Goal: Task Accomplishment & Management: Complete application form

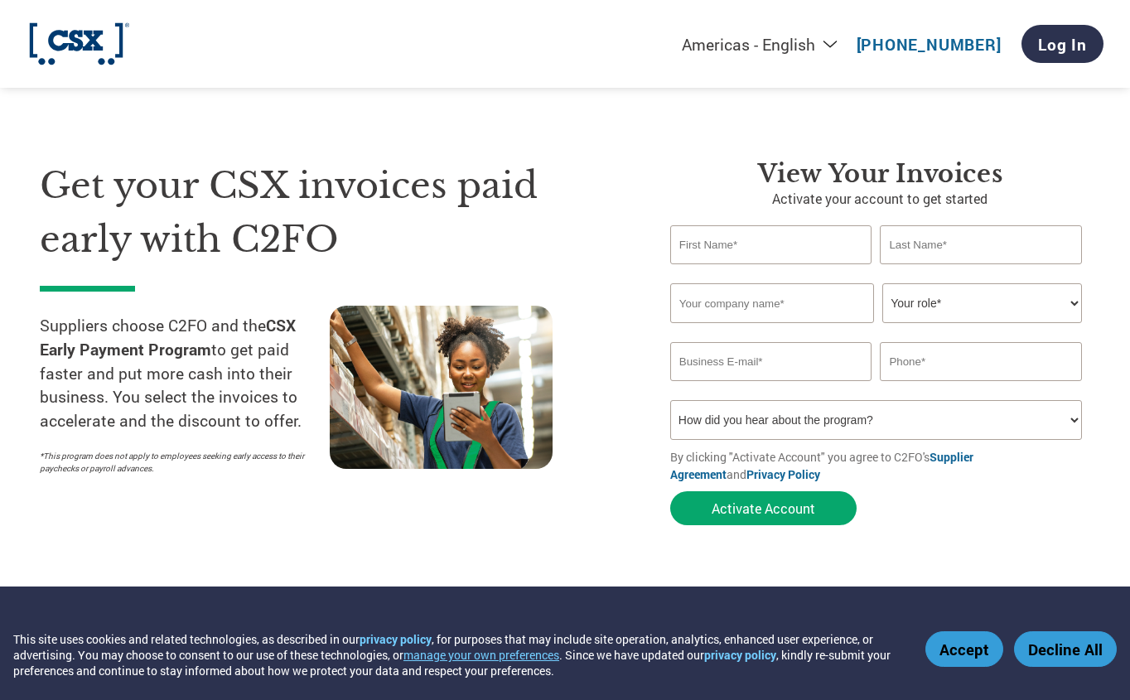
click at [691, 246] on input "text" at bounding box center [770, 244] width 201 height 39
type input "[PERSON_NAME]"
type input "News Link"
type input "[PERSON_NAME][EMAIL_ADDRESS][DOMAIN_NAME]"
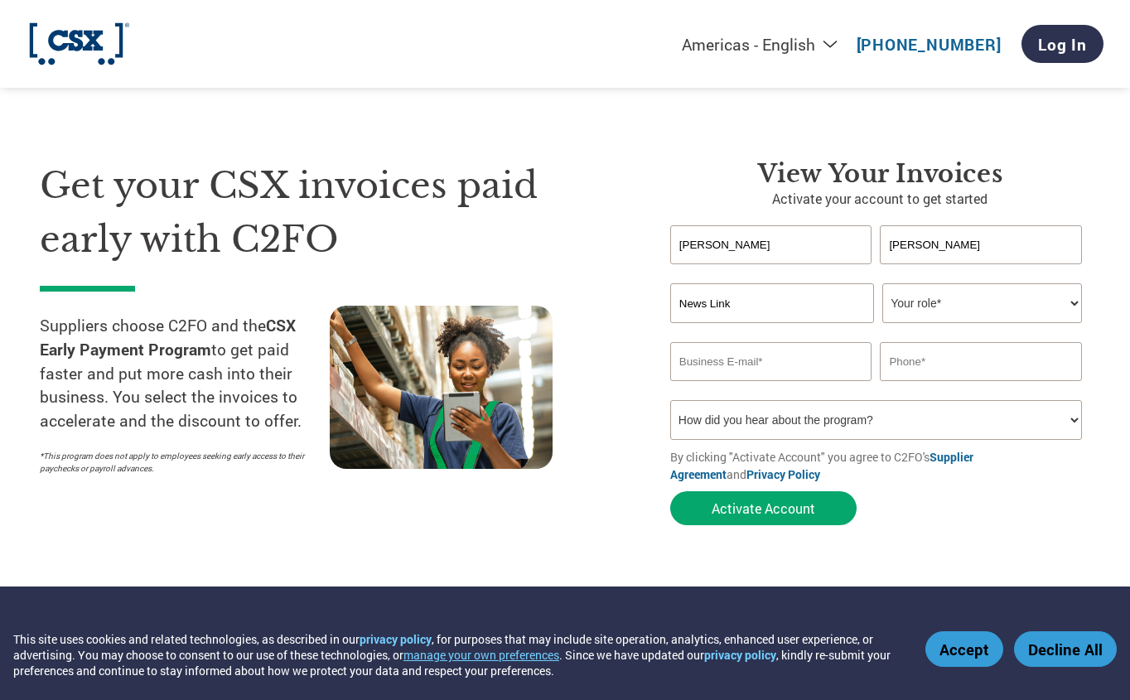
type input "4024216619"
click at [754, 425] on select "How did you hear about the program? Received a letter Email Social Media Online…" at bounding box center [876, 420] width 412 height 40
select select "Other"
click at [670, 402] on select "How did you hear about the program? Received a letter Email Social Media Online…" at bounding box center [876, 420] width 412 height 40
click at [1059, 311] on select "Your role* CFO Controller Credit Manager Finance Director Treasurer CEO Preside…" at bounding box center [982, 303] width 200 height 40
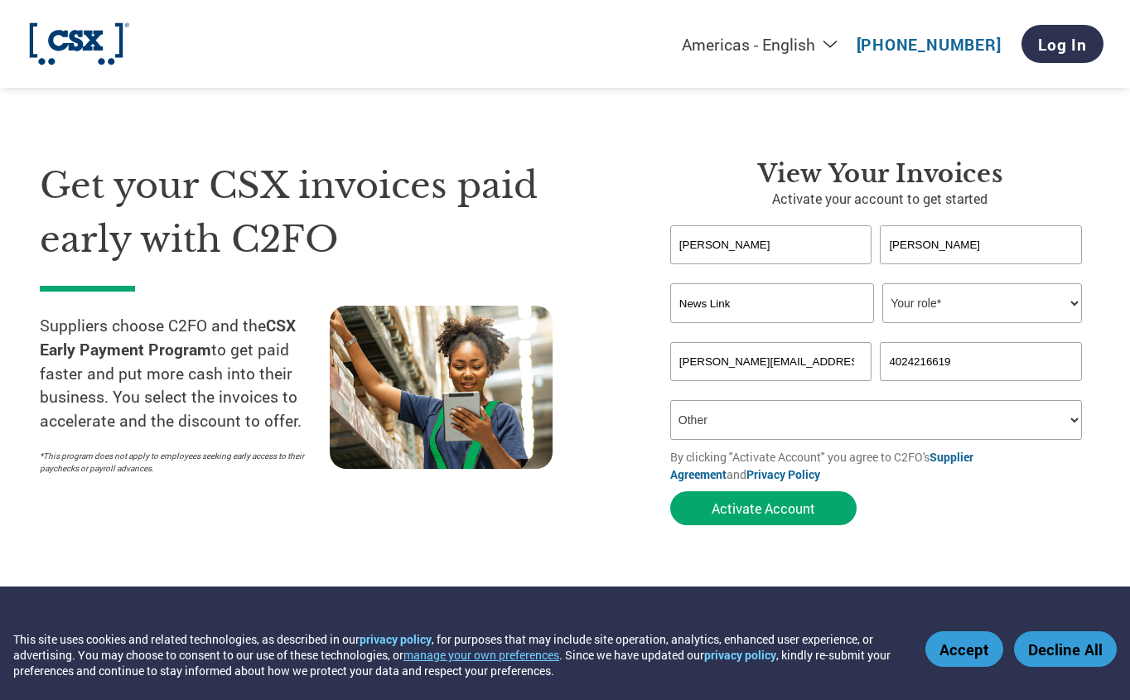
select select "PRESIDENT"
click at [882, 284] on select "Your role* CFO Controller Credit Manager Finance Director Treasurer CEO Preside…" at bounding box center [982, 303] width 200 height 40
click at [770, 513] on button "Activate Account" at bounding box center [763, 508] width 186 height 34
